Goal: Task Accomplishment & Management: Manage account settings

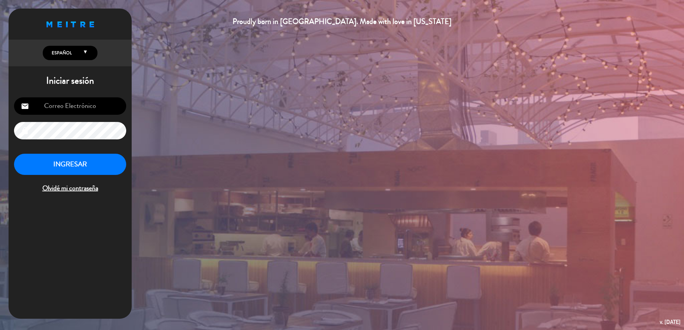
type input "[EMAIL_ADDRESS][DOMAIN_NAME]"
click at [77, 166] on button "INGRESAR" at bounding box center [70, 165] width 112 height 22
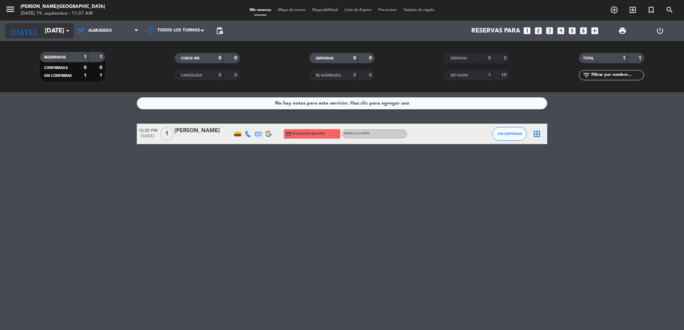
click at [64, 34] on icon "arrow_drop_down" at bounding box center [68, 31] width 8 height 8
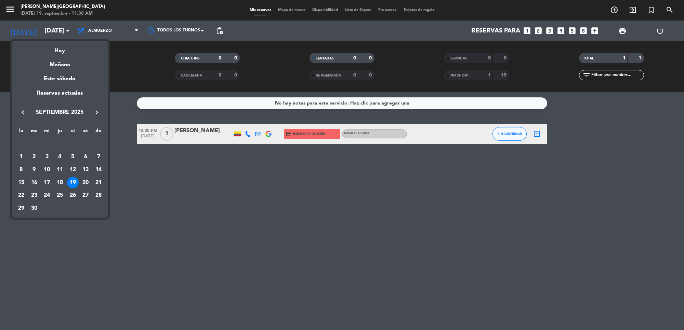
click at [119, 29] on div at bounding box center [342, 165] width 684 height 330
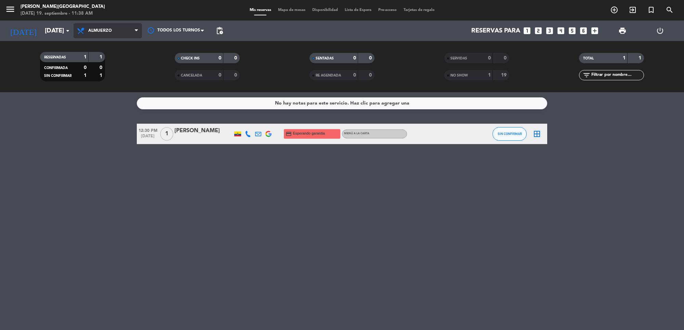
click at [128, 36] on span "Almuerzo" at bounding box center [108, 30] width 68 height 15
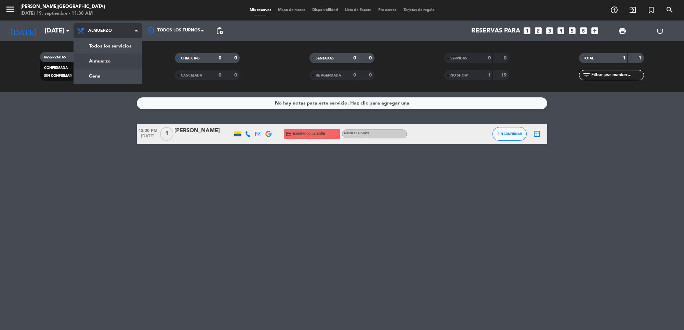
click at [123, 64] on div "menu [PERSON_NAME][GEOGRAPHIC_DATA][DATE] 19. septiembre - 11:38 AM Mis reserva…" at bounding box center [342, 46] width 684 height 92
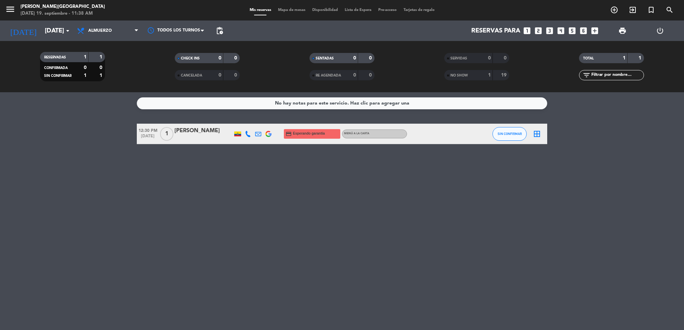
click at [456, 137] on div at bounding box center [438, 134] width 62 height 20
click at [186, 131] on div "[PERSON_NAME]" at bounding box center [203, 130] width 58 height 9
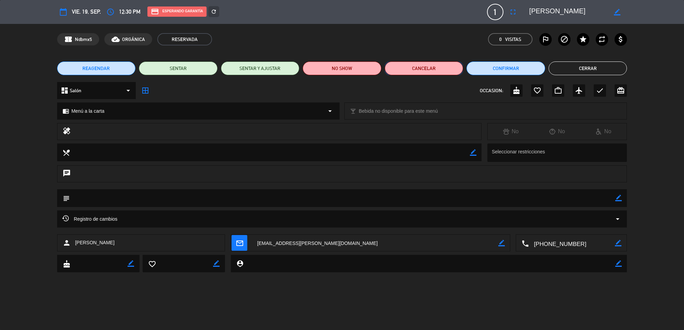
click at [434, 67] on button "Cancelar" at bounding box center [424, 69] width 79 height 14
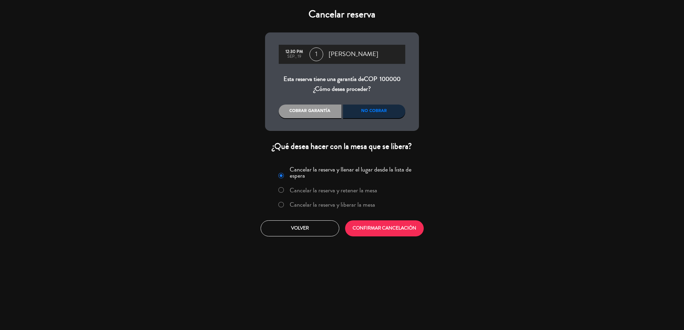
click at [364, 111] on div "No cobrar" at bounding box center [374, 112] width 63 height 14
click at [365, 234] on button "CONFIRMAR CANCELACIÓN" at bounding box center [384, 229] width 79 height 16
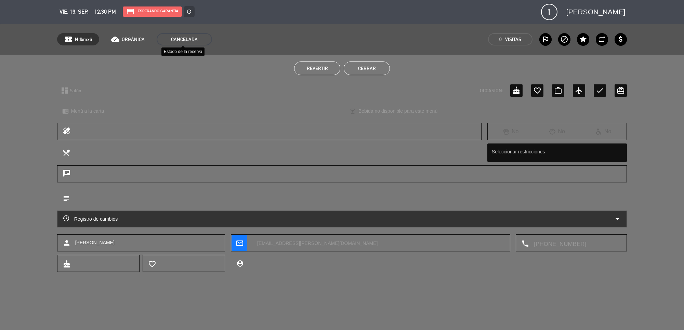
click at [189, 38] on span "CANCELADA" at bounding box center [184, 39] width 55 height 12
click at [357, 72] on button "Cerrar" at bounding box center [367, 69] width 46 height 14
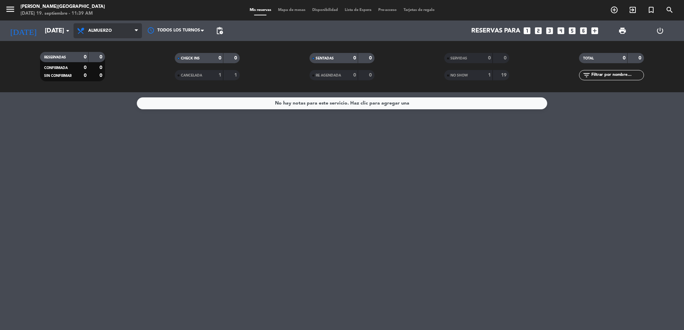
click at [90, 35] on span "Almuerzo" at bounding box center [108, 30] width 68 height 15
click at [101, 75] on div "menu [PERSON_NAME][GEOGRAPHIC_DATA][DATE] 19. septiembre - 11:39 AM Mis reserva…" at bounding box center [342, 46] width 684 height 92
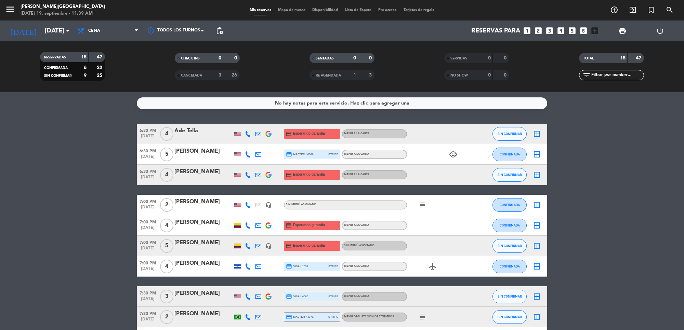
click at [196, 243] on div "[PERSON_NAME]" at bounding box center [203, 243] width 58 height 9
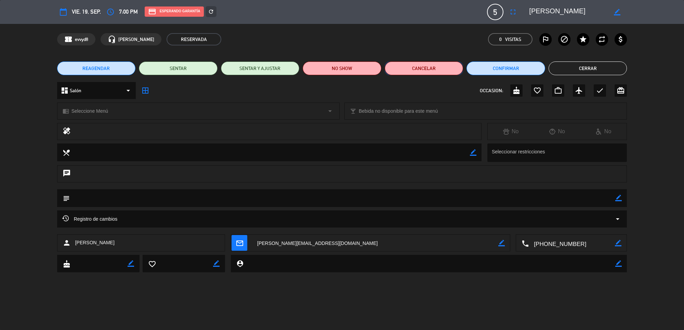
click at [423, 74] on button "Cancelar" at bounding box center [424, 69] width 79 height 14
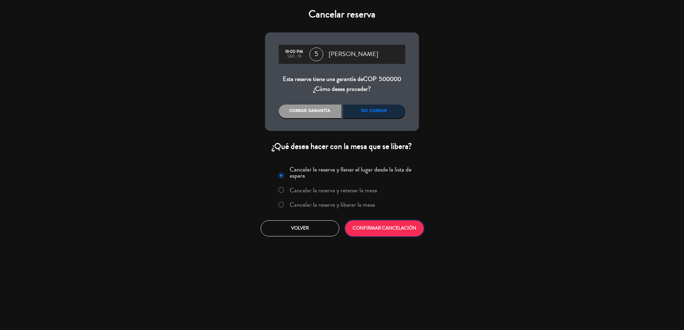
click at [361, 227] on button "CONFIRMAR CANCELACIÓN" at bounding box center [384, 229] width 79 height 16
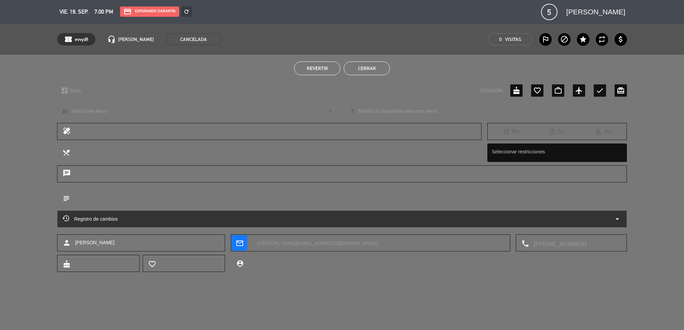
click at [375, 69] on button "Cerrar" at bounding box center [367, 69] width 46 height 14
